Goal: Transaction & Acquisition: Download file/media

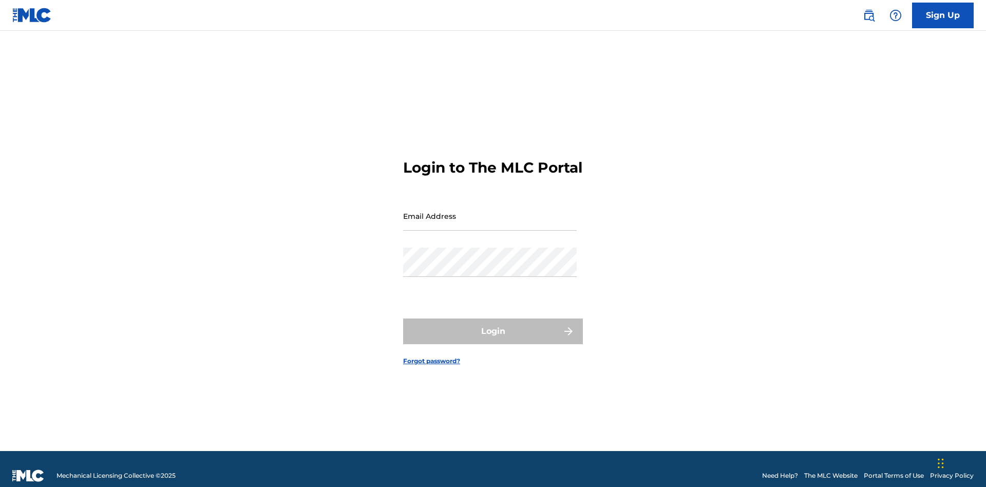
scroll to position [13, 0]
click at [490, 211] on input "Email Address" at bounding box center [490, 215] width 174 height 29
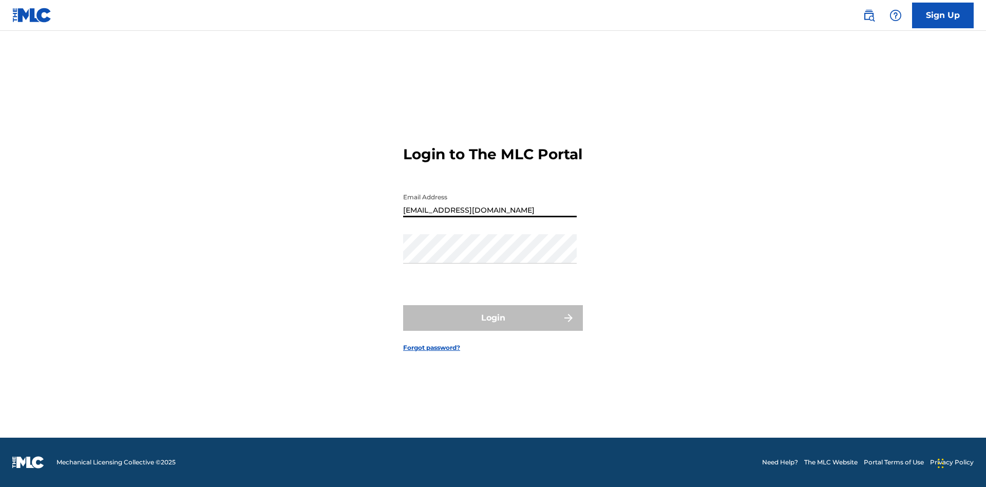
type input "Duke.McTesterson@gmail.com"
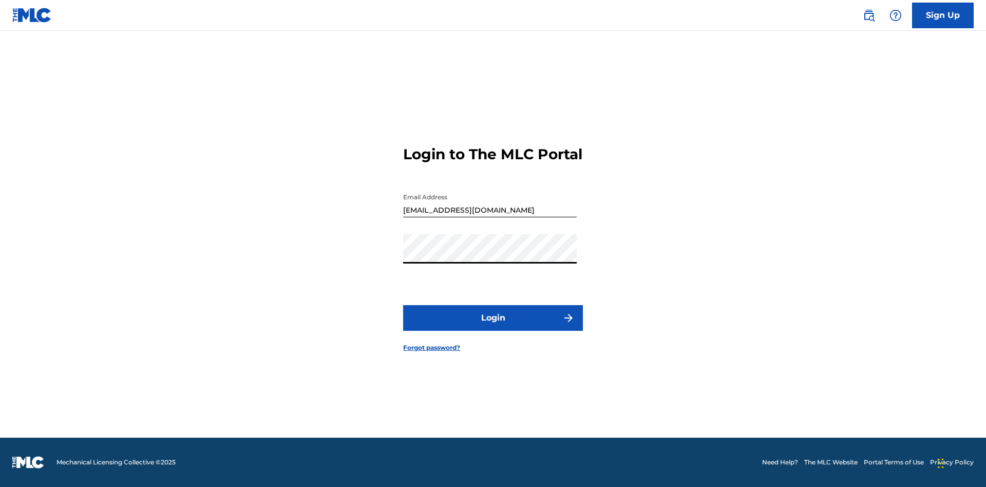
click at [493, 327] on button "Login" at bounding box center [493, 318] width 180 height 26
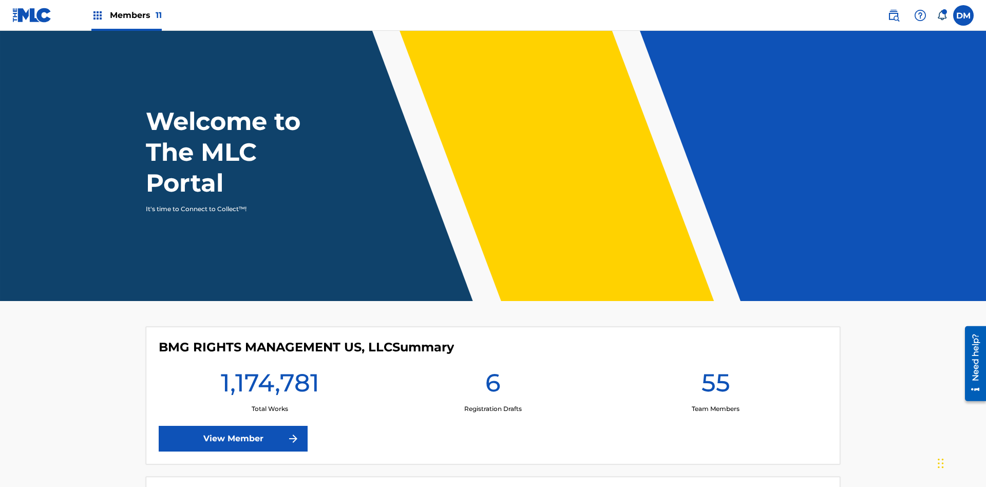
click at [126, 15] on span "Members 11" at bounding box center [136, 15] width 52 height 12
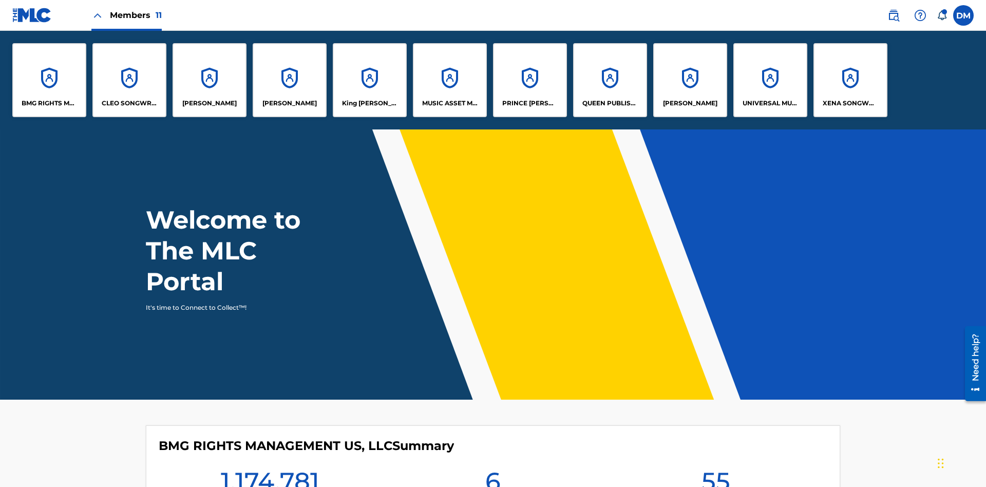
click at [770, 103] on p "UNIVERSAL MUSIC PUB GROUP" at bounding box center [771, 103] width 56 height 9
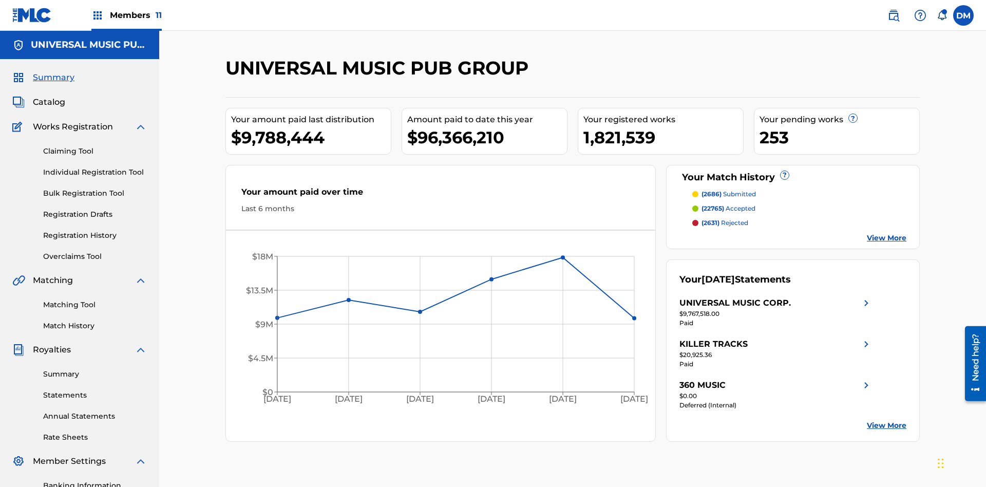
click at [95, 432] on link "Rate Sheets" at bounding box center [95, 437] width 104 height 11
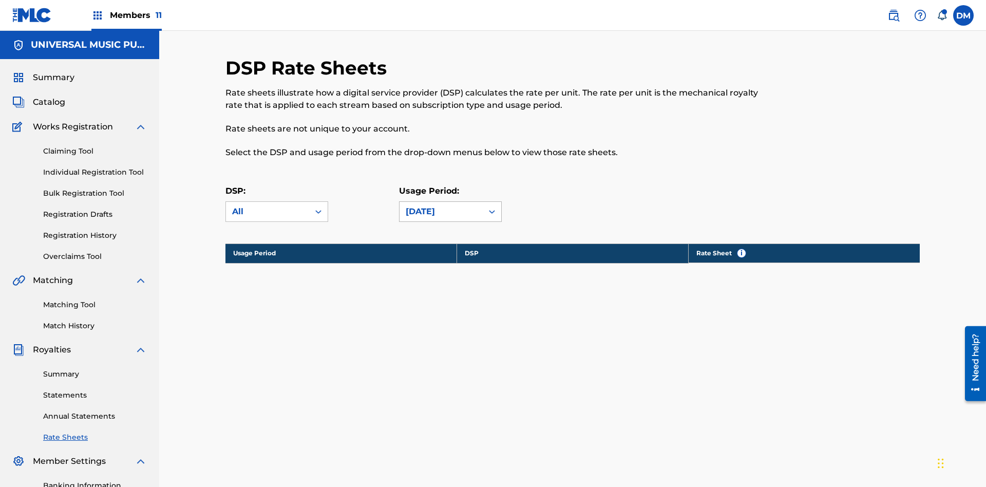
click at [450, 205] on div "May 2025" at bounding box center [441, 211] width 71 height 12
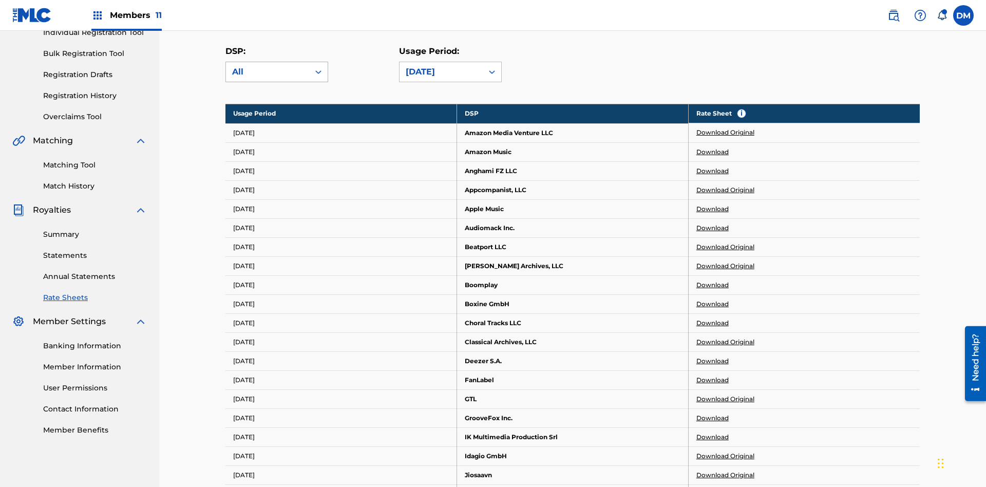
click at [277, 72] on div "All" at bounding box center [267, 72] width 71 height 12
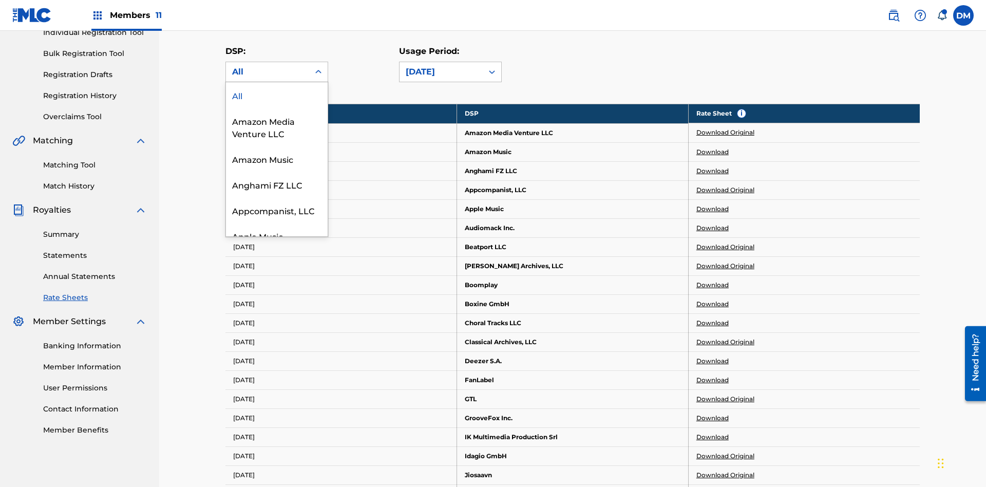
click at [277, 300] on div "Beatport LLC" at bounding box center [277, 287] width 102 height 26
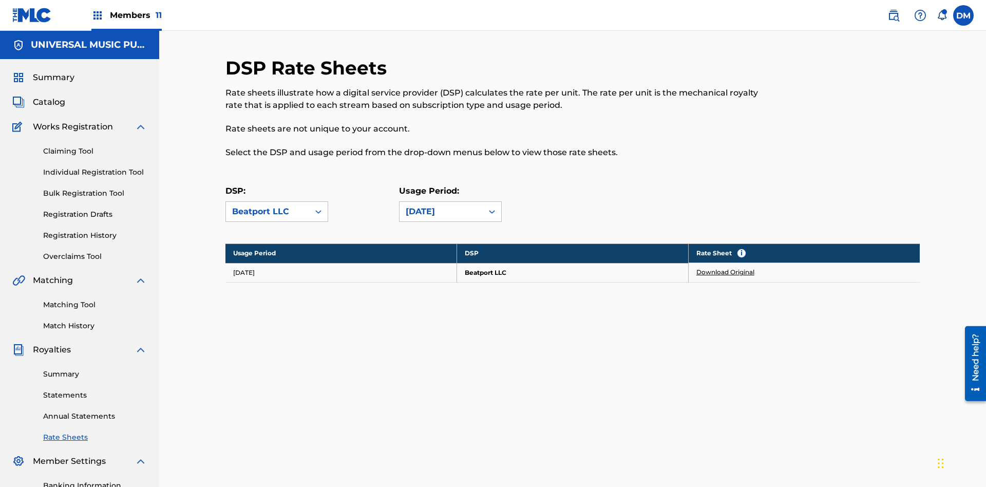
scroll to position [150, 0]
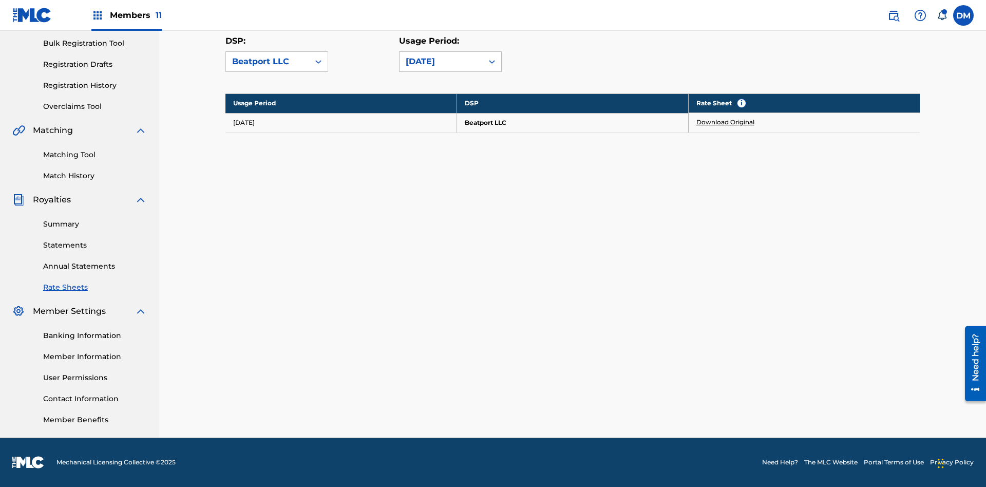
click at [726, 122] on link "Download Original" at bounding box center [725, 122] width 58 height 9
